Goal: Information Seeking & Learning: Learn about a topic

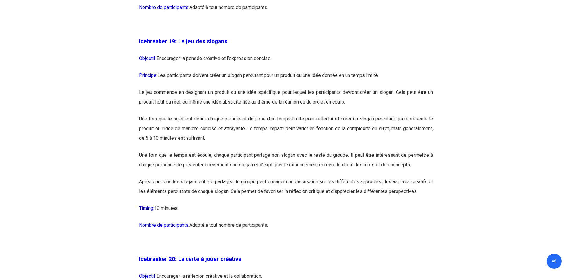
scroll to position [3884, 0]
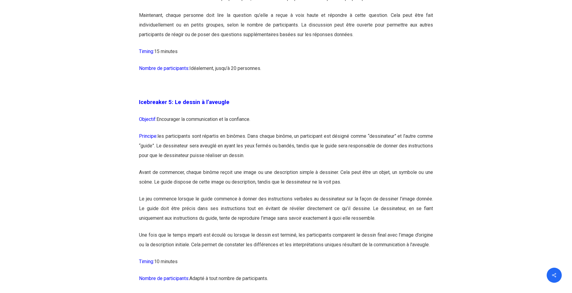
scroll to position [1056, 0]
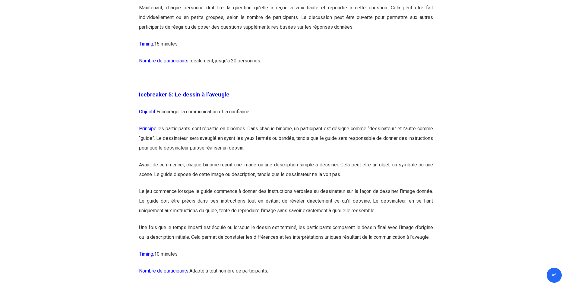
drag, startPoint x: 267, startPoint y: 110, endPoint x: 147, endPoint y: 109, distance: 120.0
click at [147, 109] on p "Objectif: Encourager la communication et la confiance." at bounding box center [286, 115] width 294 height 17
